Goal: Task Accomplishment & Management: Manage account settings

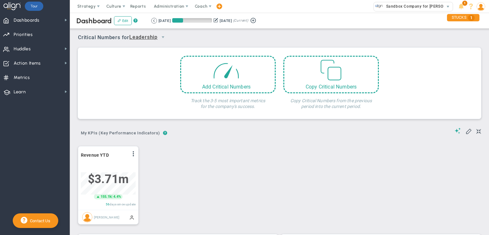
scroll to position [22, 55]
click at [22, 35] on span "Priorities" at bounding box center [23, 34] width 19 height 13
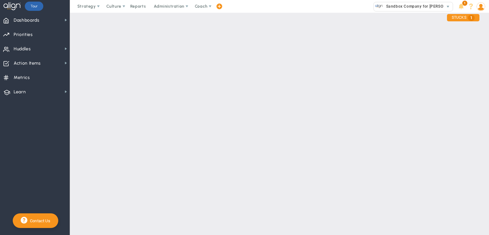
checkbox input "false"
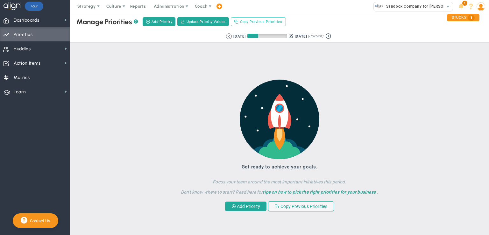
click at [253, 23] on span "Copy Previous Priorities" at bounding box center [261, 21] width 42 height 5
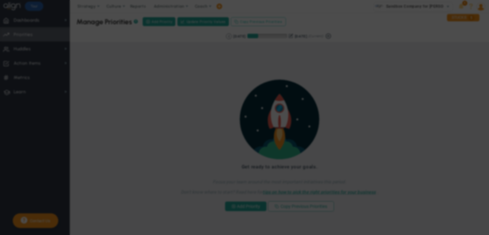
checkbox input "true"
checkbox input "false"
checkbox input "true"
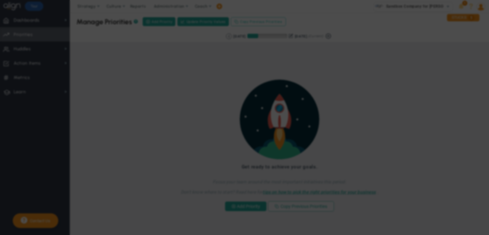
checkbox input "false"
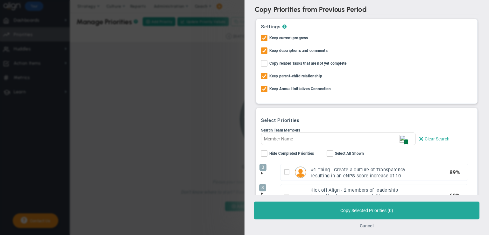
click at [368, 226] on button "Cancel" at bounding box center [367, 225] width 14 height 5
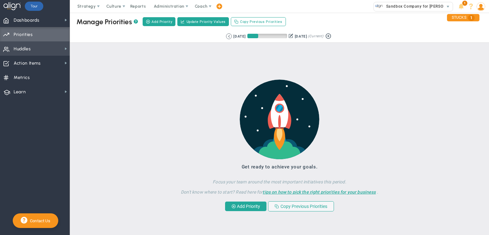
click at [22, 49] on span "Huddles" at bounding box center [22, 48] width 17 height 13
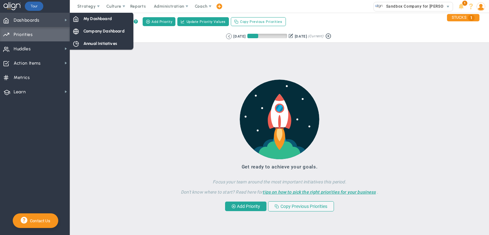
click at [25, 20] on span "Dashboards" at bounding box center [27, 20] width 26 height 13
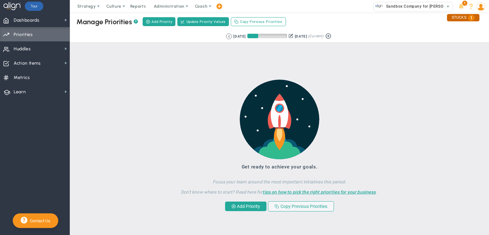
click at [458, 19] on div "STUCKS 1" at bounding box center [463, 17] width 32 height 7
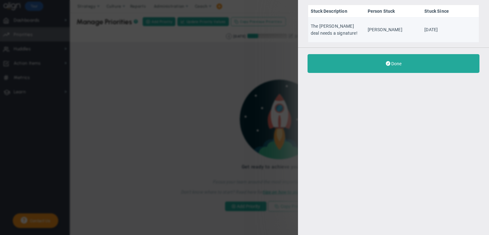
click at [326, 31] on td "The [PERSON_NAME] deal needs a signature!" at bounding box center [336, 30] width 57 height 25
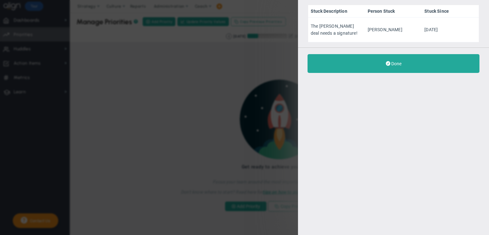
click at [239, 60] on div "Stuck Description Person Stuck Stuck Since The [PERSON_NAME] deal needs a signa…" at bounding box center [244, 117] width 489 height 235
